Goal: Information Seeking & Learning: Learn about a topic

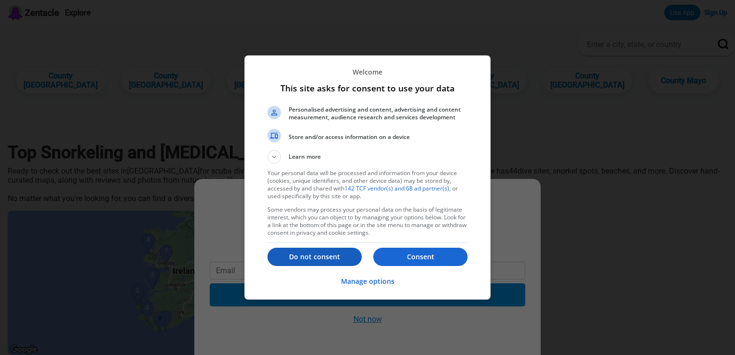
click at [336, 254] on p "Do not consent" at bounding box center [314, 257] width 94 height 10
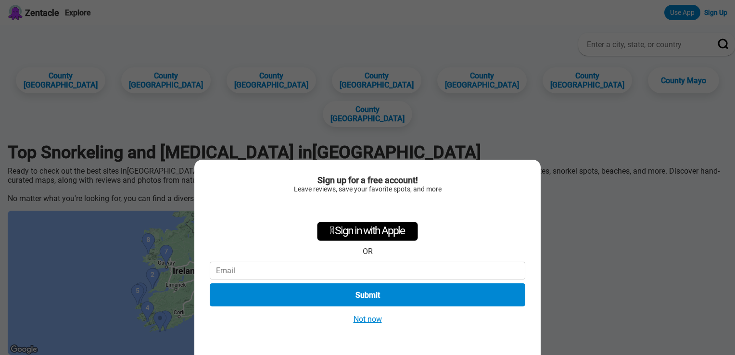
click at [370, 318] on button "Not now" at bounding box center [368, 319] width 34 height 10
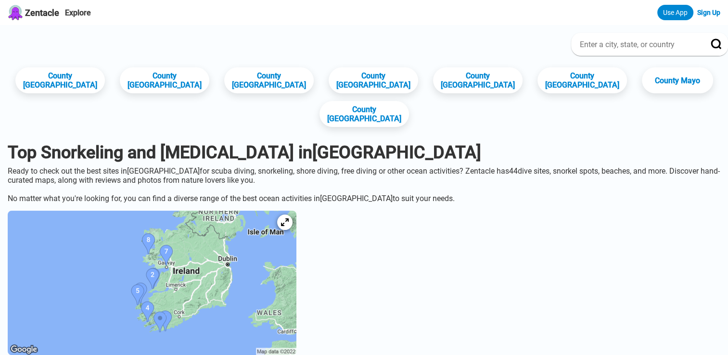
click at [155, 293] on img at bounding box center [152, 283] width 289 height 144
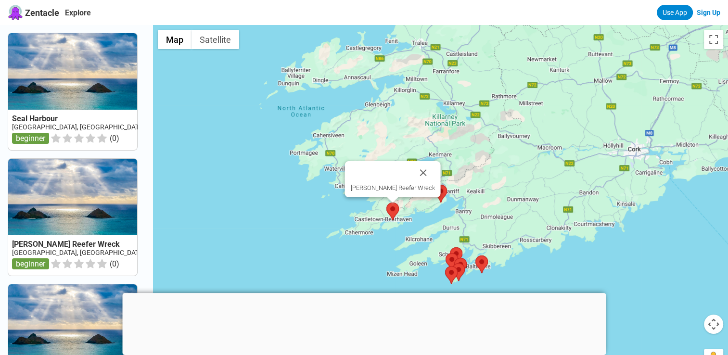
click at [393, 213] on img at bounding box center [392, 212] width 13 height 18
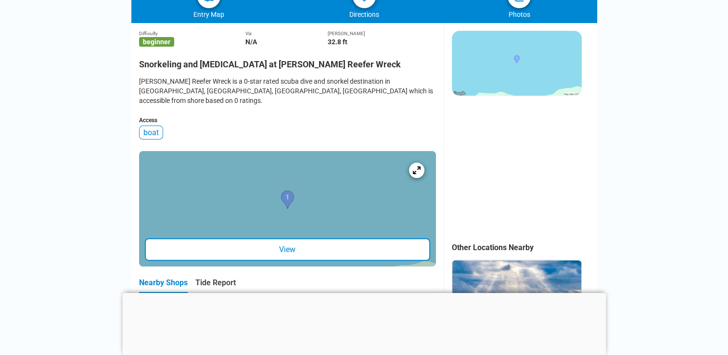
scroll to position [289, 0]
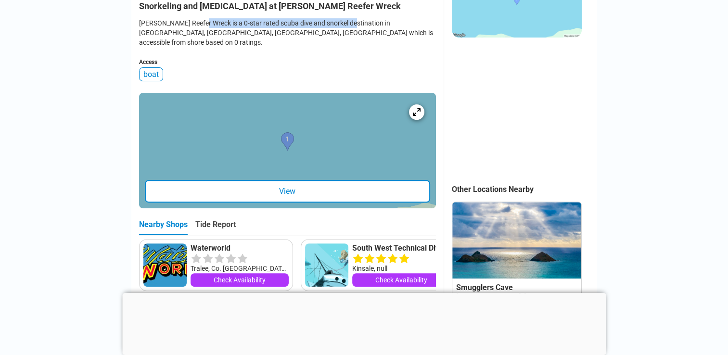
drag, startPoint x: 195, startPoint y: 25, endPoint x: 346, endPoint y: 28, distance: 151.6
click at [346, 28] on div "[PERSON_NAME] Reefer Wreck is a 0-star rated scuba dive and snorkel destination…" at bounding box center [287, 32] width 297 height 29
drag, startPoint x: 346, startPoint y: 28, endPoint x: 321, endPoint y: 62, distance: 41.9
click at [321, 62] on div "Difficulty beginner Viz N/A Max Depth 32.8 ft [PERSON_NAME] and [MEDICAL_DATA] …" at bounding box center [287, 128] width 297 height 326
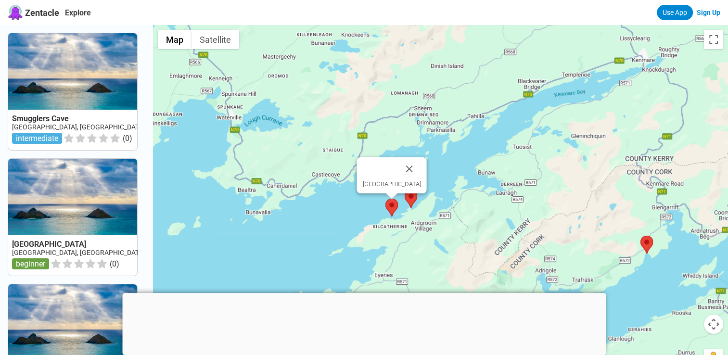
click at [398, 212] on img at bounding box center [391, 208] width 13 height 18
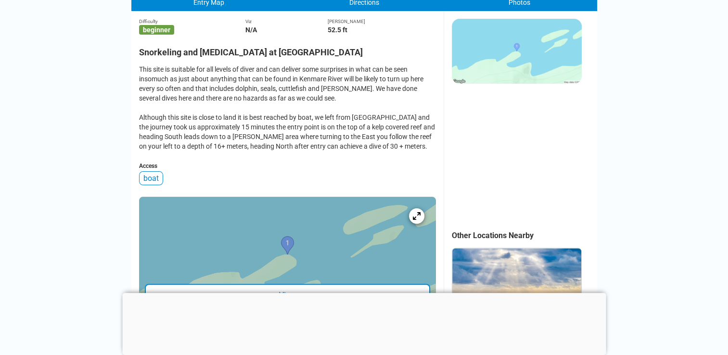
scroll to position [337, 0]
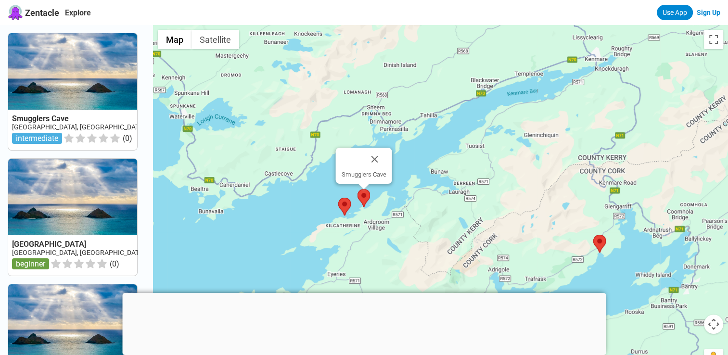
click at [367, 199] on img at bounding box center [363, 198] width 13 height 18
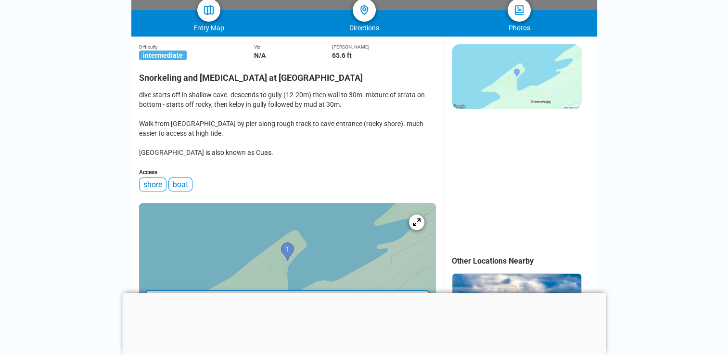
scroll to position [241, 0]
